Goal: Entertainment & Leisure: Consume media (video, audio)

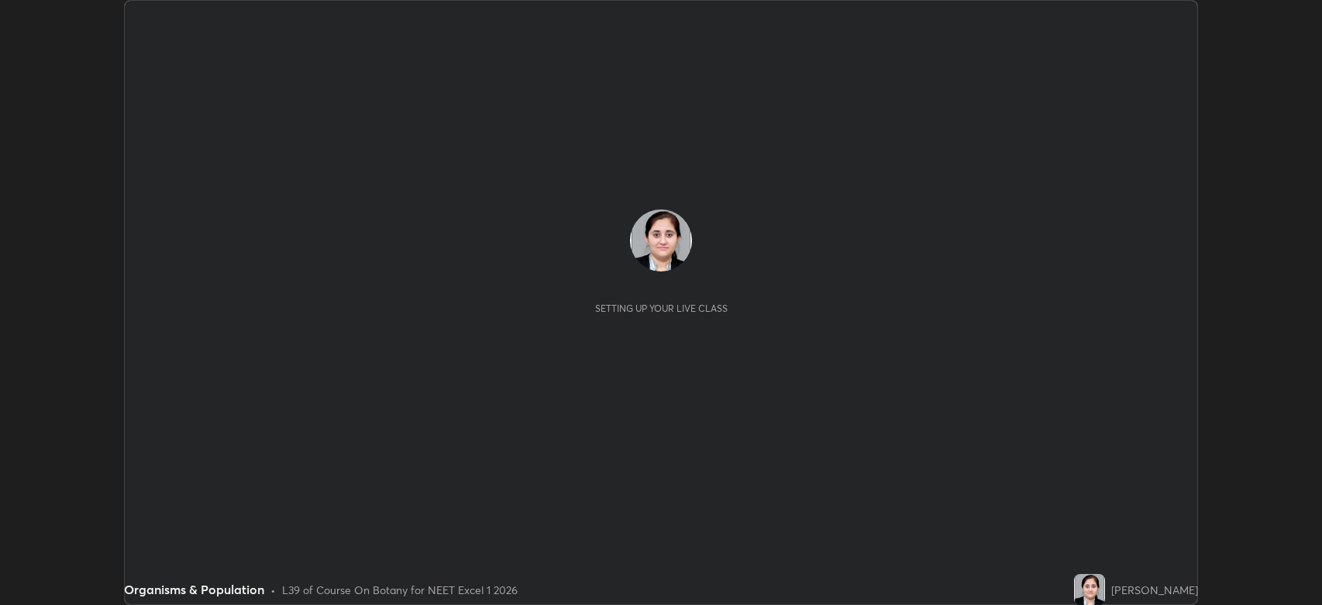
scroll to position [605, 1322]
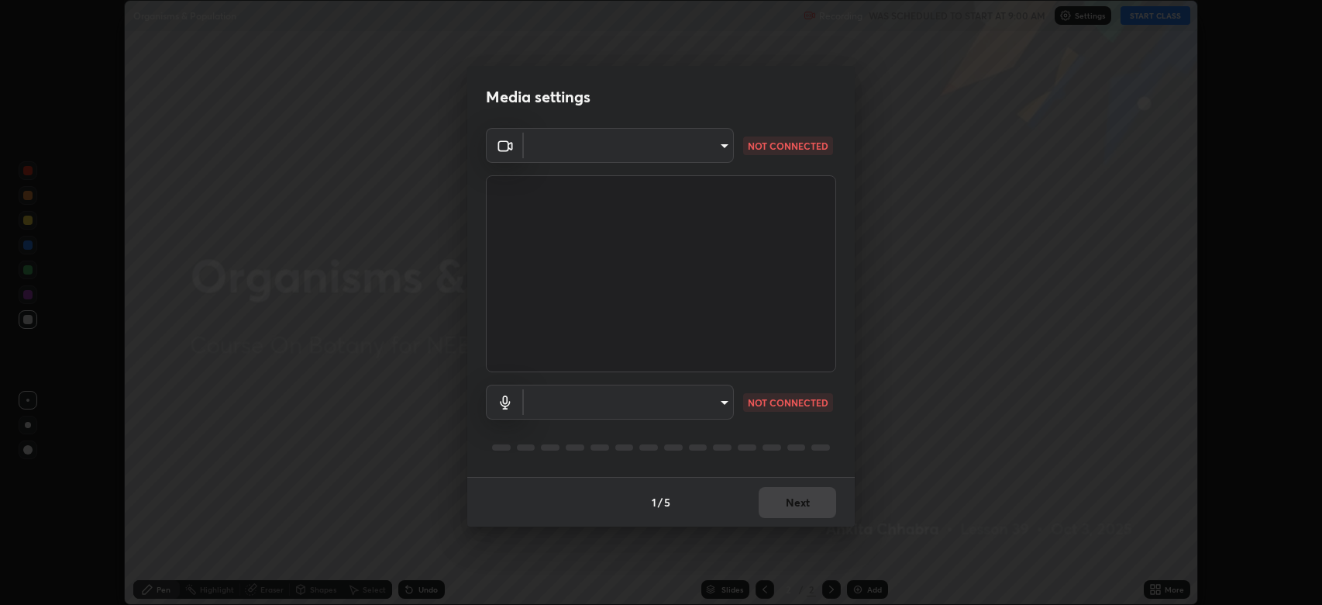
type input "794d03a334ab6cf92daa4269f68d25c817b6d7b5e31d9684855891884d0ab025"
type input "fdb80894c4ebc7df2e002856e42fb67b53546d0361b9f9eb09d9d3152e6861d2"
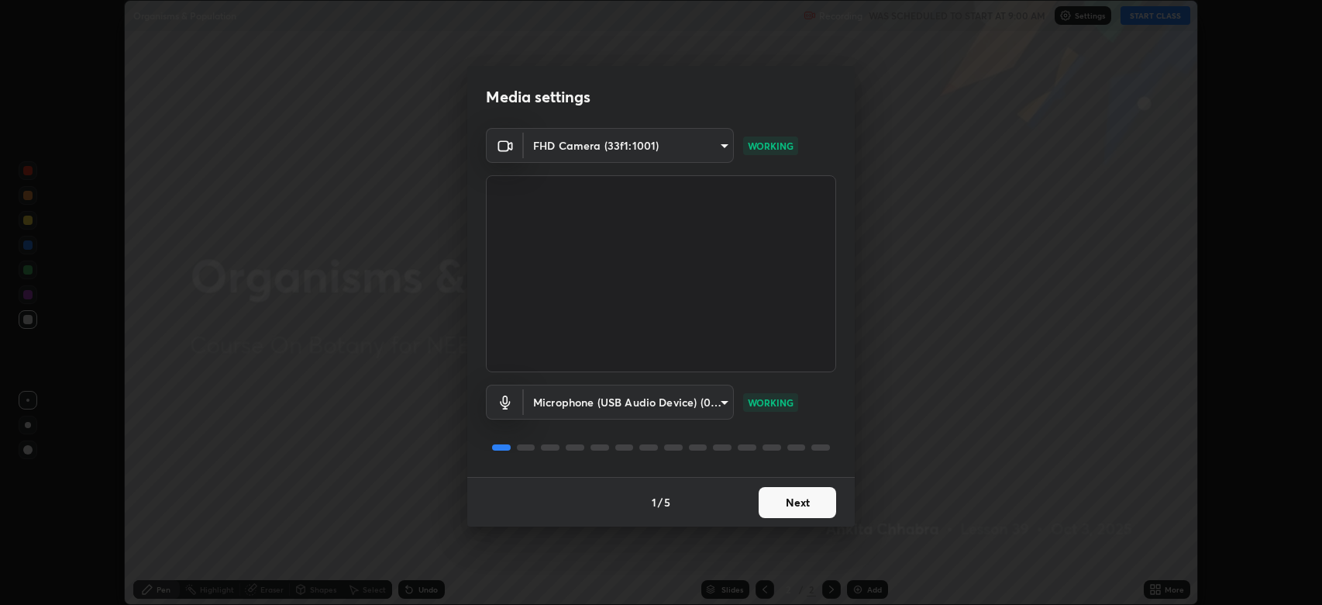
click at [792, 499] on button "Next" at bounding box center [798, 502] width 78 height 31
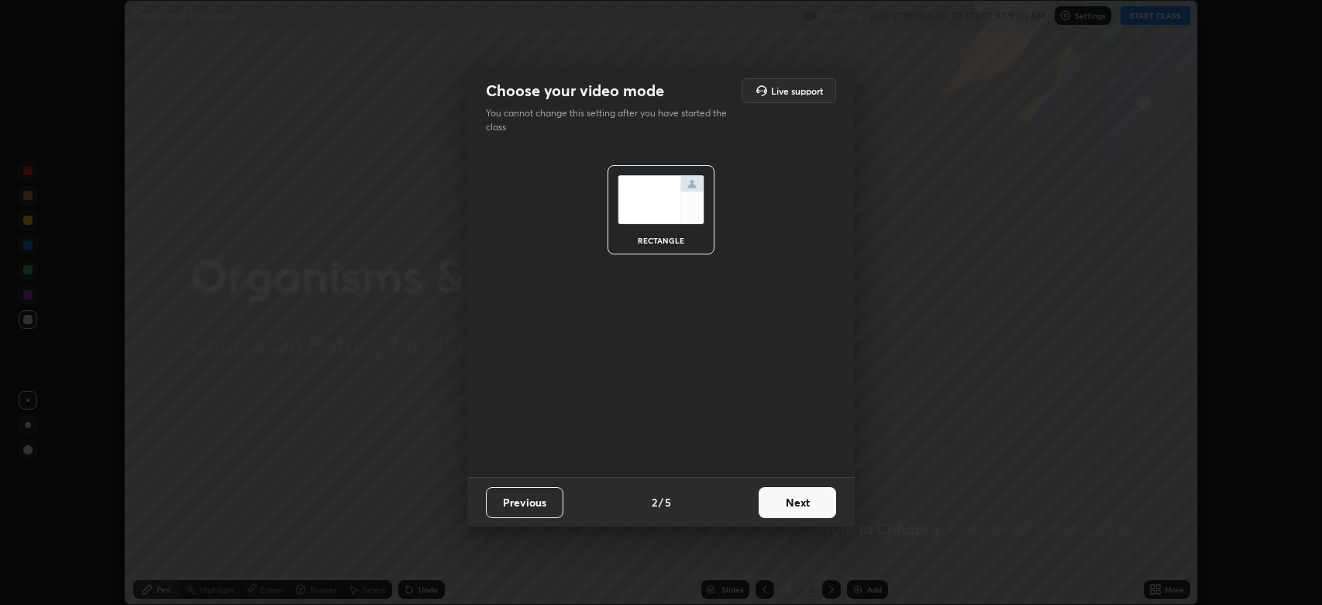
click at [789, 501] on button "Next" at bounding box center [798, 502] width 78 height 31
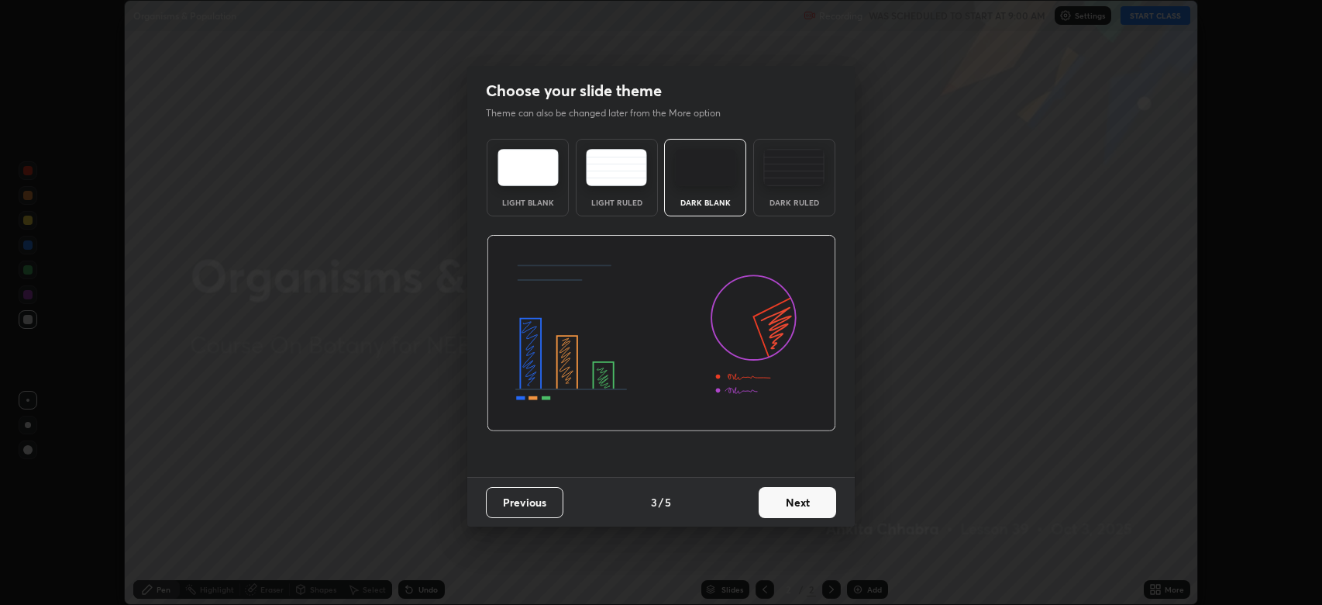
click at [785, 501] on button "Next" at bounding box center [798, 502] width 78 height 31
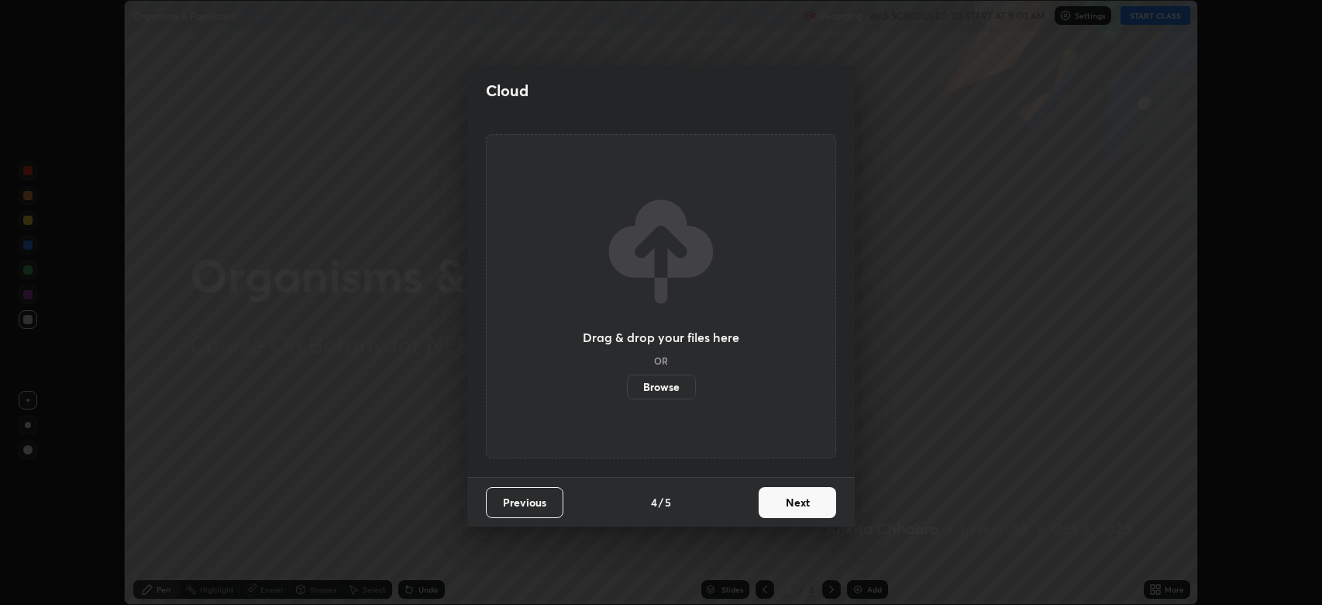
click at [793, 501] on button "Next" at bounding box center [798, 502] width 78 height 31
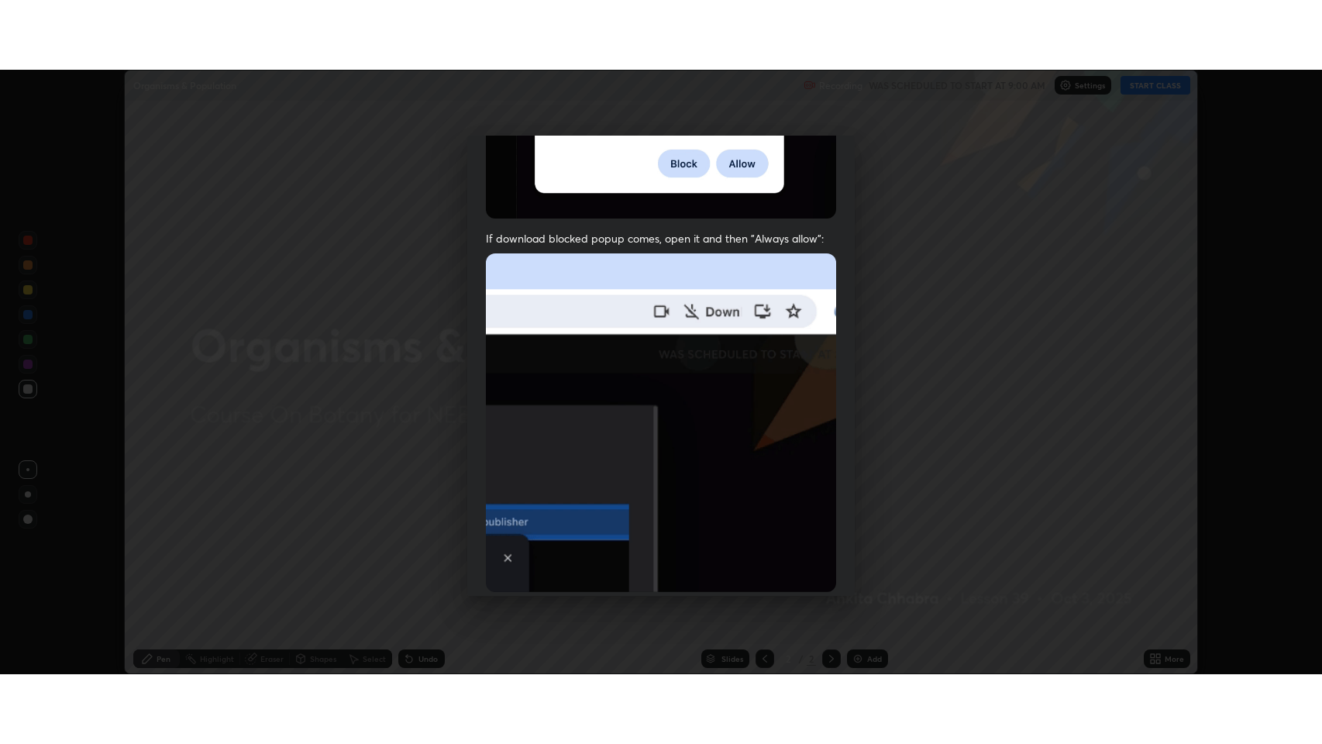
scroll to position [315, 0]
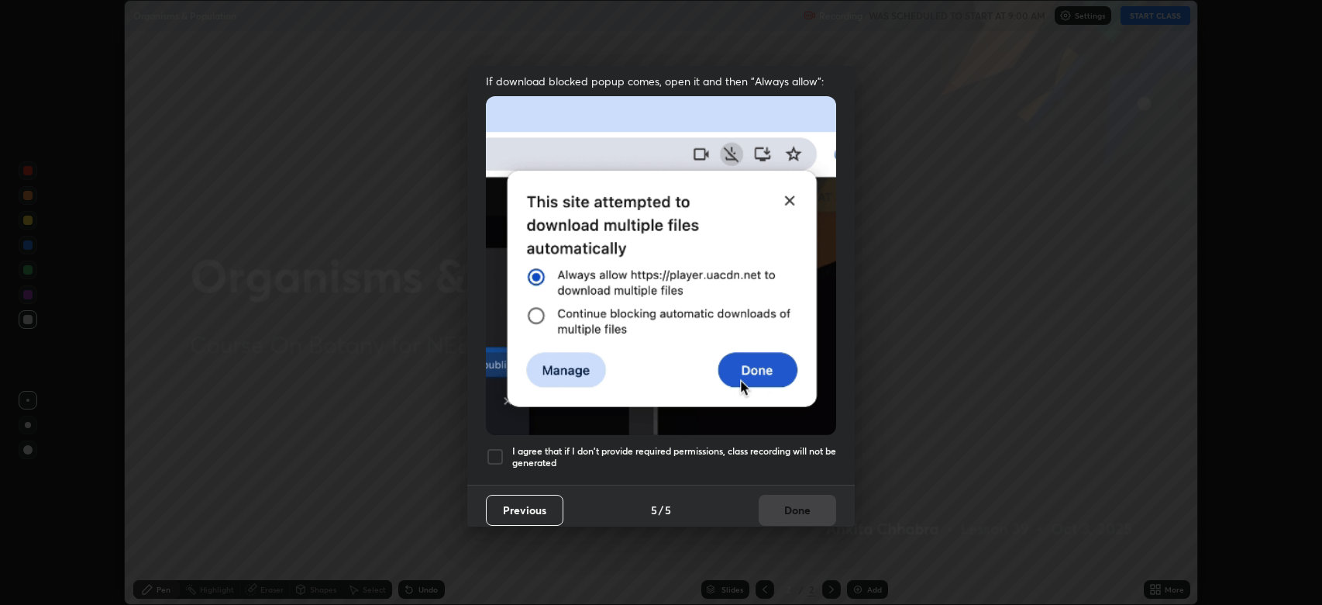
click at [494, 449] on div at bounding box center [495, 456] width 19 height 19
click at [791, 498] on button "Done" at bounding box center [798, 510] width 78 height 31
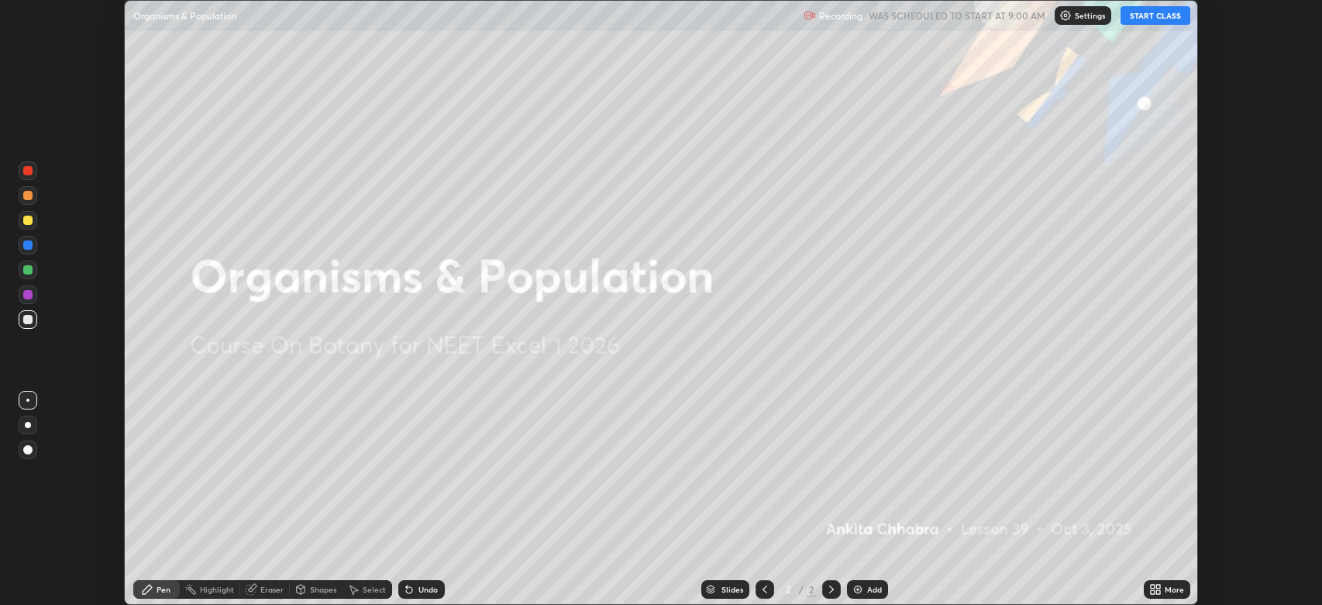
click at [1141, 17] on button "START CLASS" at bounding box center [1156, 15] width 70 height 19
click at [1159, 586] on icon at bounding box center [1158, 586] width 4 height 4
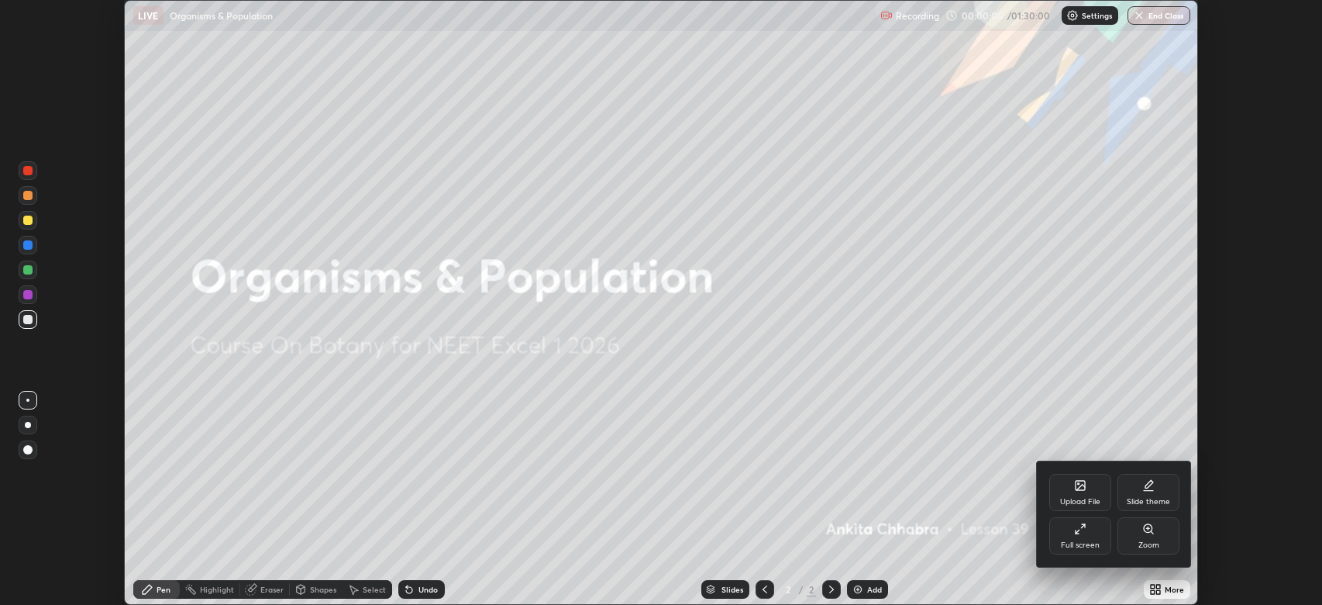
click at [1091, 534] on div "Full screen" at bounding box center [1080, 535] width 62 height 37
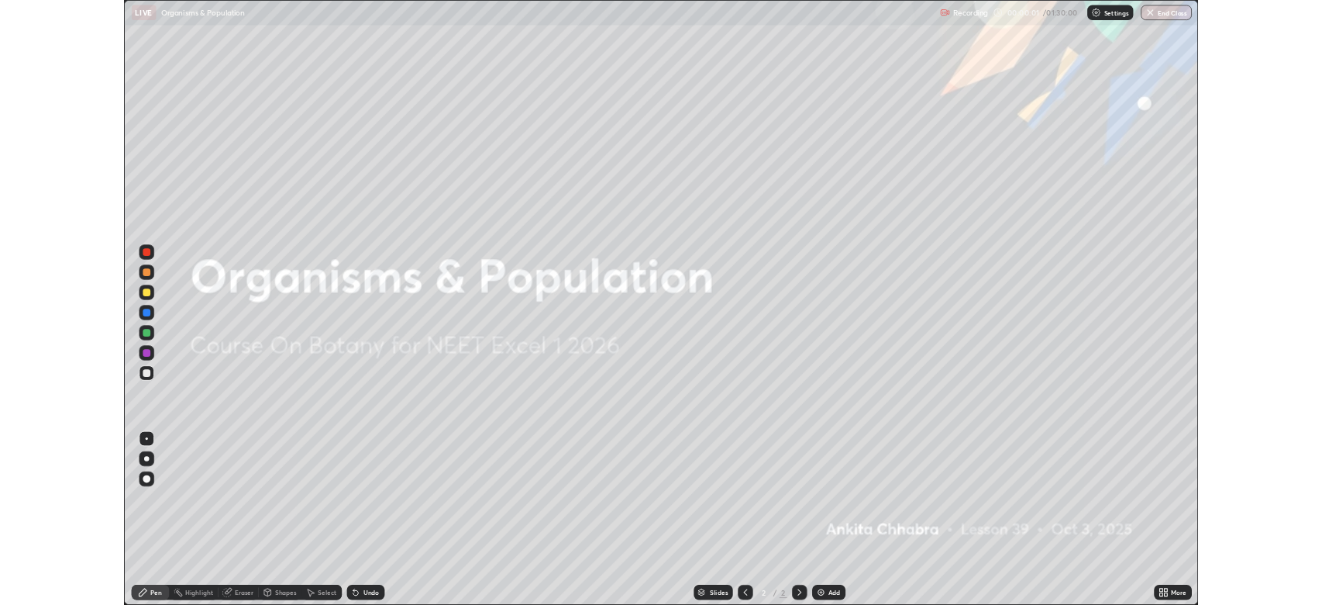
scroll to position [744, 1322]
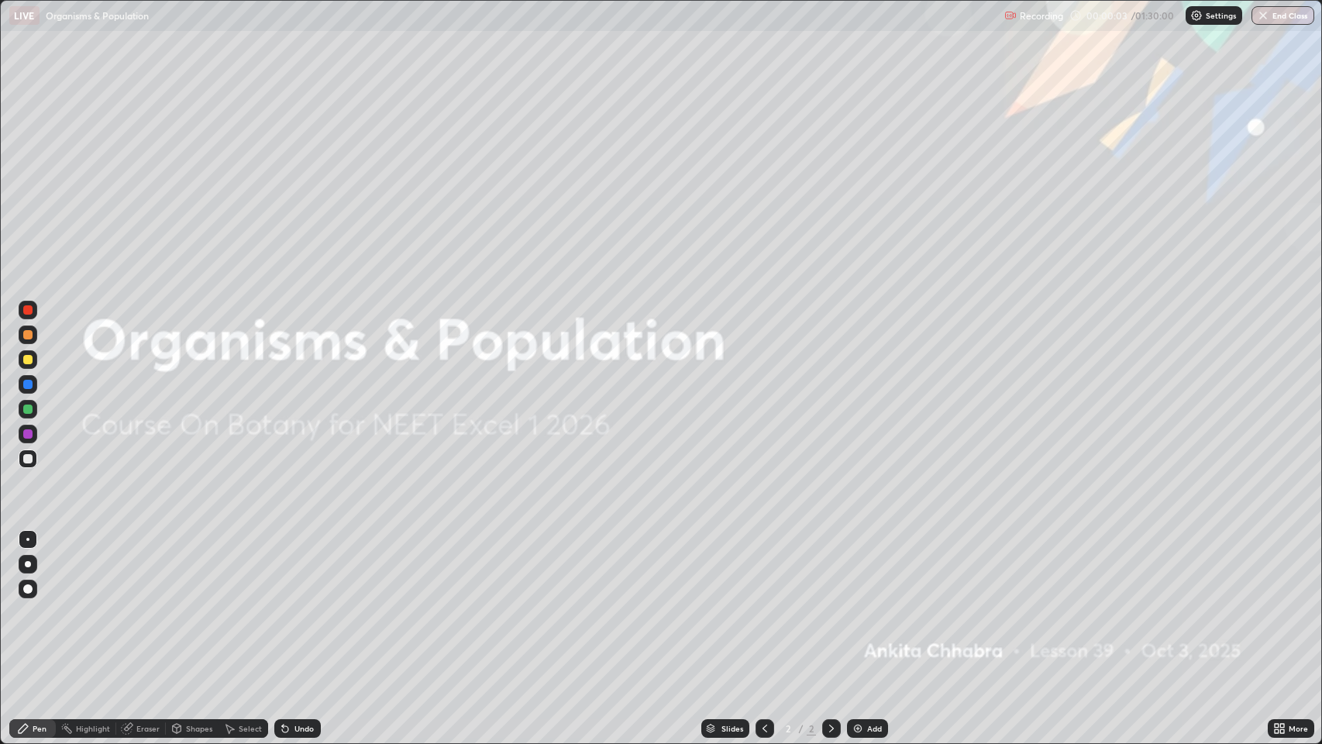
click at [1287, 604] on div "More" at bounding box center [1291, 728] width 47 height 19
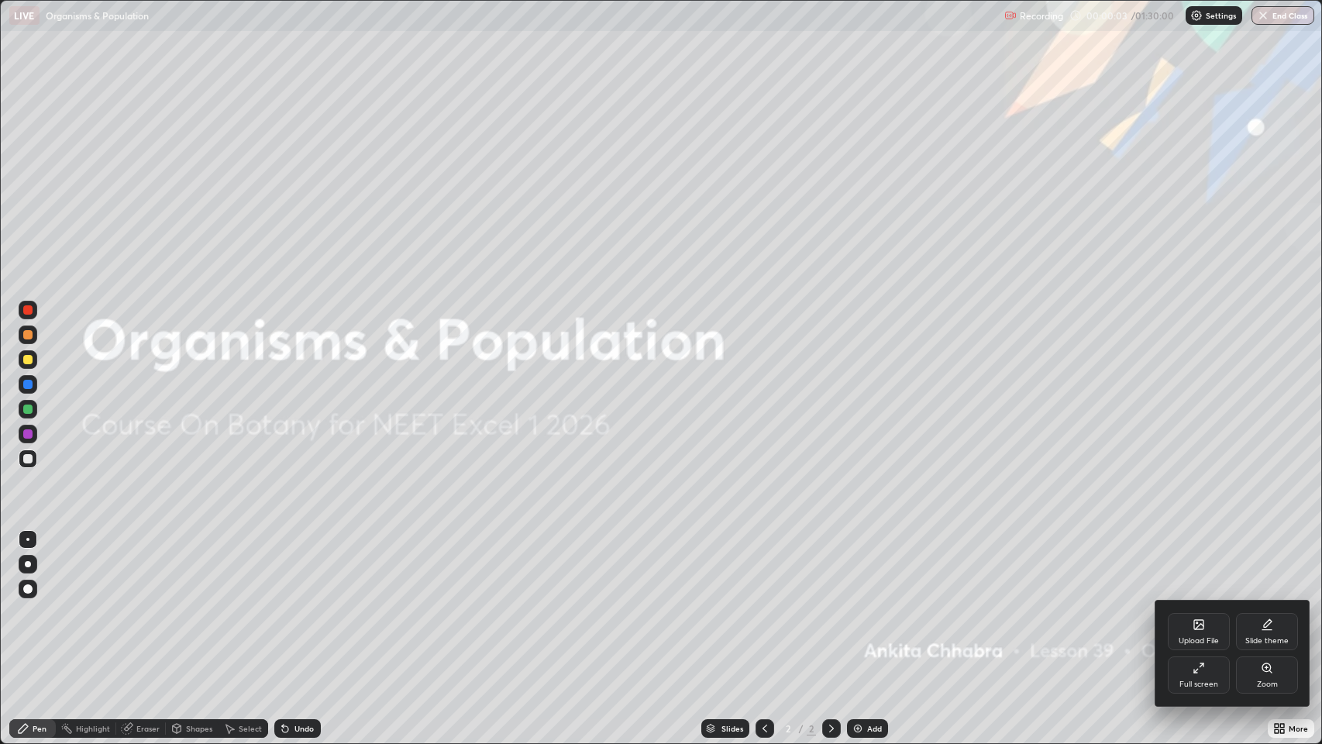
click at [1177, 604] on div "Full screen" at bounding box center [1199, 675] width 62 height 37
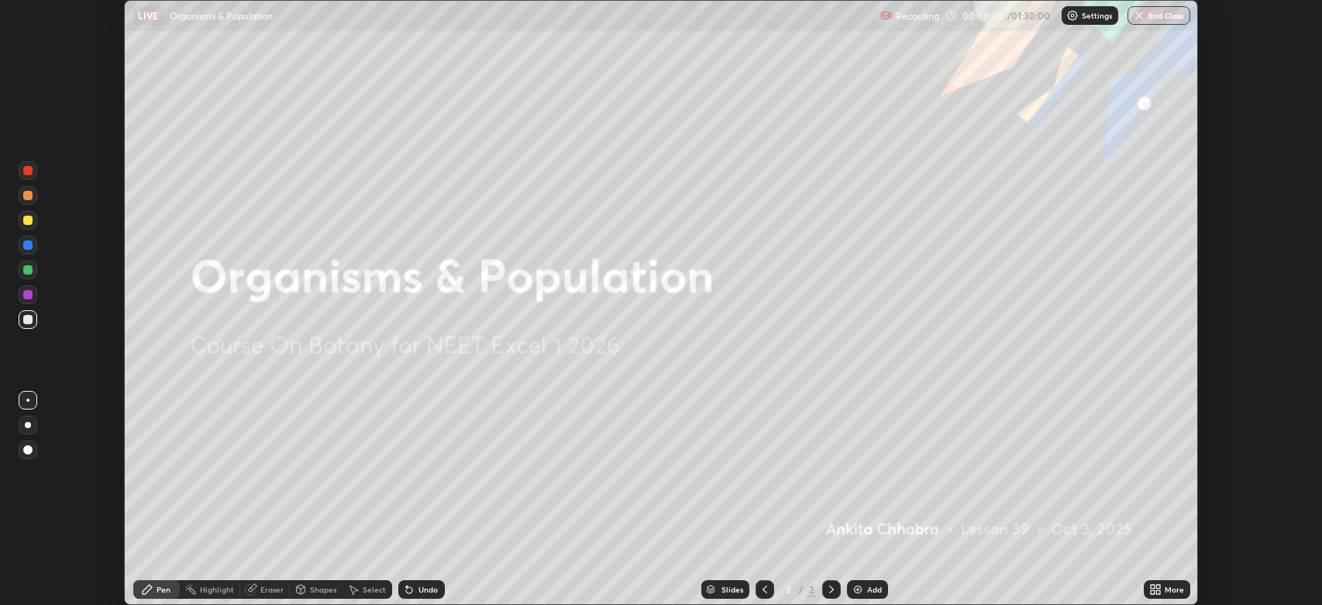
scroll to position [76906, 76187]
click at [872, 588] on div "Add" at bounding box center [874, 589] width 15 height 8
